Goal: Find contact information: Find contact information

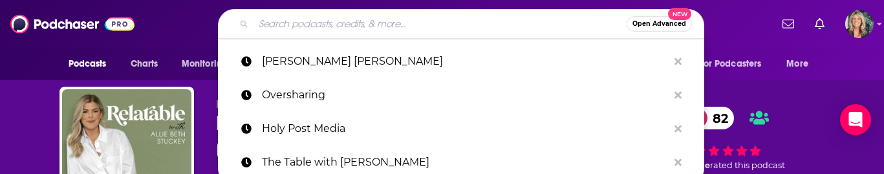
click at [281, 29] on input "Search podcasts, credits, & more..." at bounding box center [440, 24] width 373 height 21
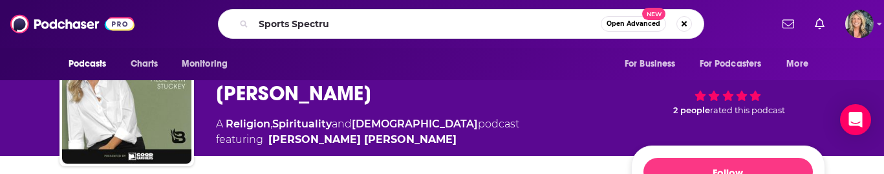
type input "Sports Spectrum"
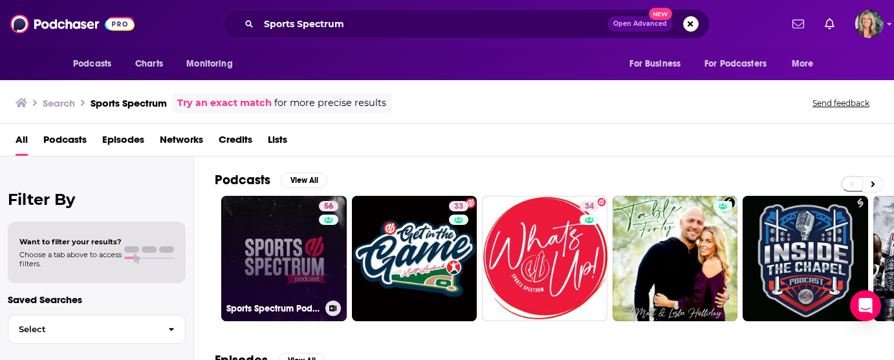
click at [273, 173] on link "56 Sports Spectrum Podcast" at bounding box center [283, 258] width 125 height 125
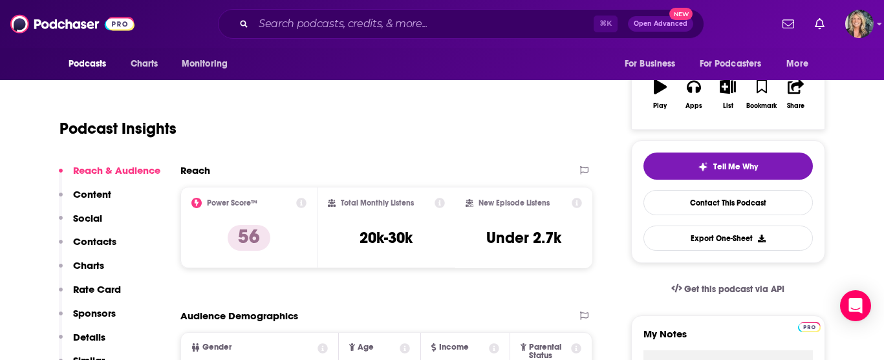
scroll to position [223, 0]
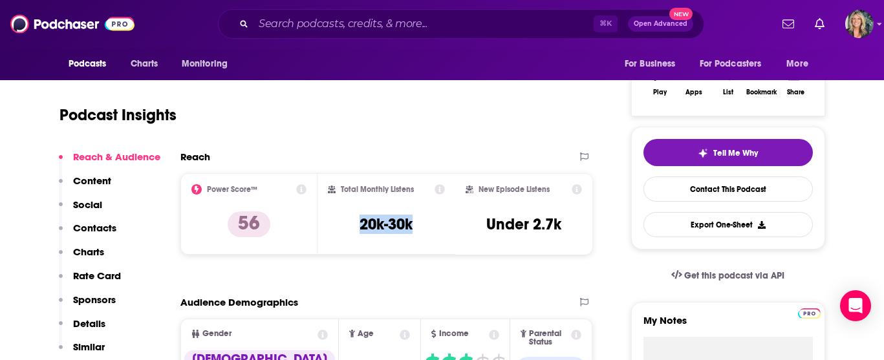
drag, startPoint x: 424, startPoint y: 228, endPoint x: 349, endPoint y: 228, distance: 74.4
click at [349, 173] on div "Total Monthly Listens 20k-30k" at bounding box center [386, 214] width 117 height 60
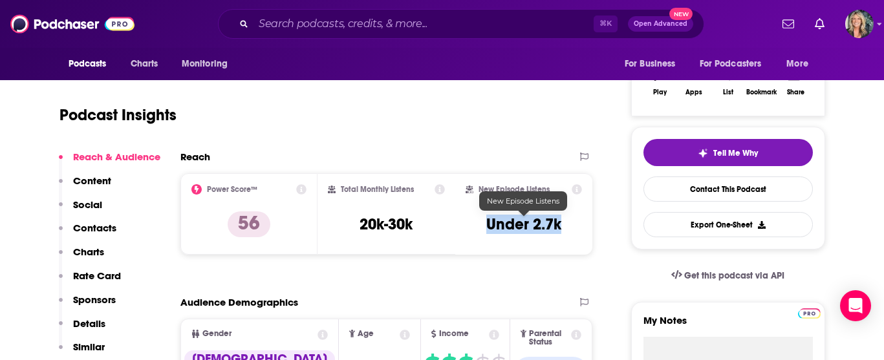
drag, startPoint x: 571, startPoint y: 230, endPoint x: 487, endPoint y: 231, distance: 83.5
click at [487, 173] on div "New Episode Listens Under 2.7k" at bounding box center [524, 214] width 117 height 60
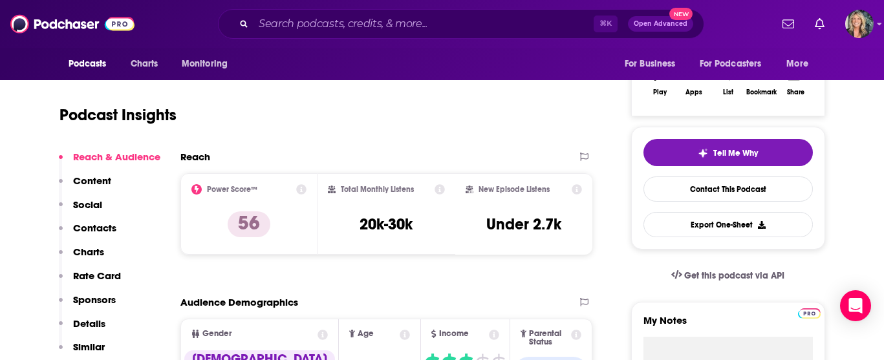
click at [429, 173] on div "Total Monthly Listens 20k-30k" at bounding box center [386, 214] width 117 height 60
click at [411, 173] on h3 "20k-30k" at bounding box center [386, 224] width 53 height 19
drag, startPoint x: 417, startPoint y: 230, endPoint x: 348, endPoint y: 231, distance: 69.2
click at [348, 173] on div "Total Monthly Listens 20k-30k" at bounding box center [386, 214] width 117 height 60
copy h3 "20k-30k"
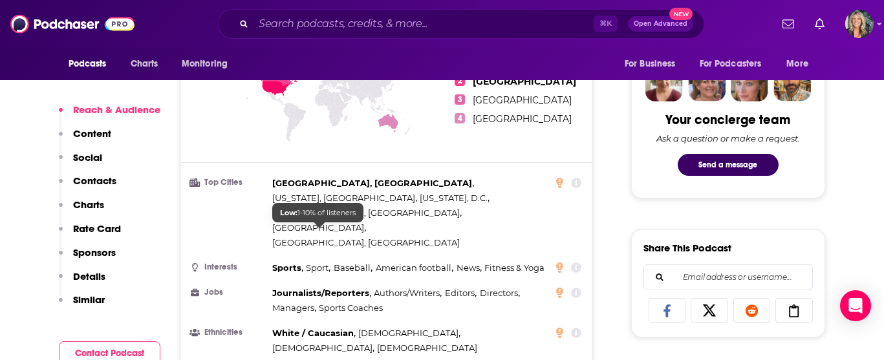
scroll to position [0, 0]
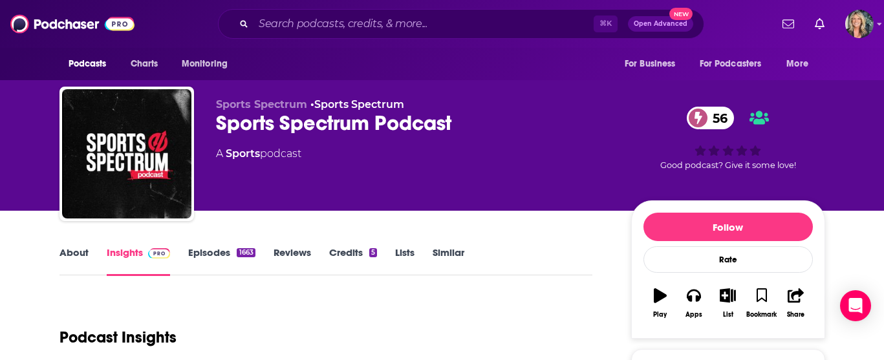
click at [85, 173] on link "About" at bounding box center [74, 261] width 29 height 30
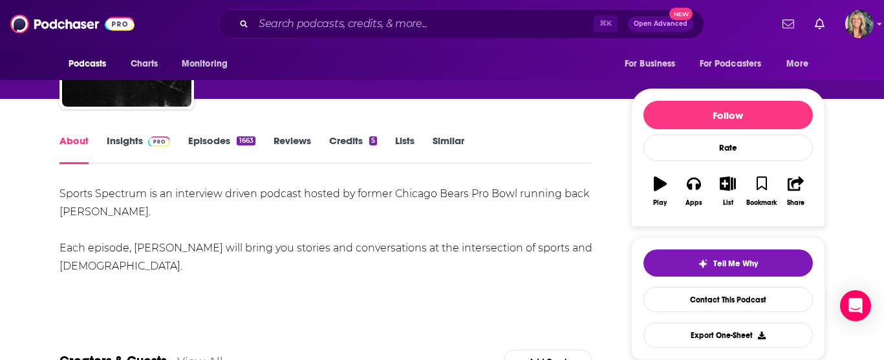
scroll to position [115, 0]
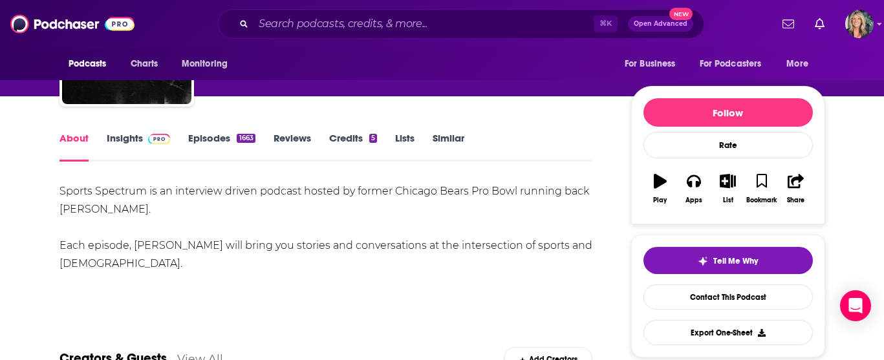
click at [127, 138] on link "Insights" at bounding box center [139, 147] width 64 height 30
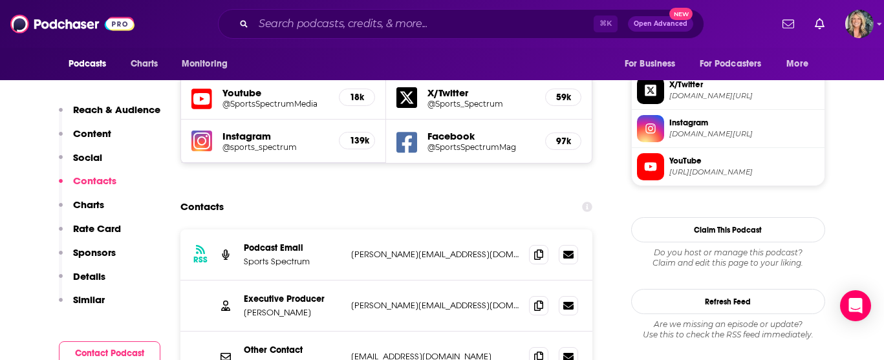
scroll to position [1142, 0]
drag, startPoint x: 466, startPoint y: 229, endPoint x: 349, endPoint y: 232, distance: 117.8
click at [349, 173] on div "Executive Producer [PERSON_NAME] [PERSON_NAME][EMAIL_ADDRESS][DOMAIN_NAME] [PER…" at bounding box center [386, 305] width 413 height 51
copy p "[PERSON_NAME][EMAIL_ADDRESS][DOMAIN_NAME]"
click at [413, 173] on div "RSS Podcast Email Sports Spectrum [PERSON_NAME][EMAIL_ADDRESS][DOMAIN_NAME] [PE…" at bounding box center [386, 254] width 413 height 51
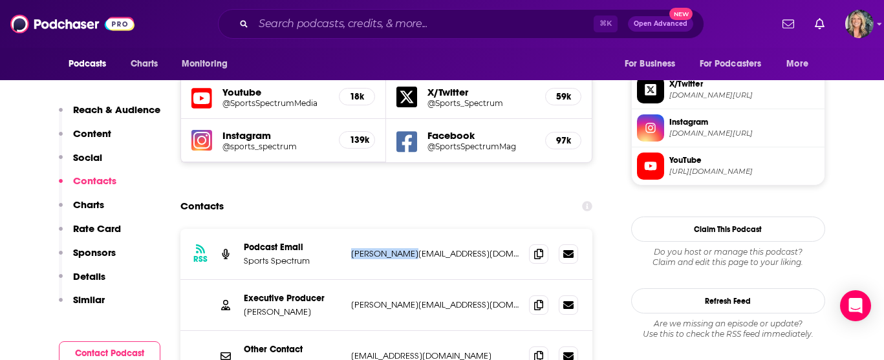
drag, startPoint x: 413, startPoint y: 180, endPoint x: 347, endPoint y: 178, distance: 66.7
click at [347, 173] on div "RSS Podcast Email Sports Spectrum [PERSON_NAME][EMAIL_ADDRESS][DOMAIN_NAME] [PE…" at bounding box center [386, 254] width 413 height 51
copy p "[PERSON_NAME][EMAIL_ADDRESS][DOMAIN_NAME]"
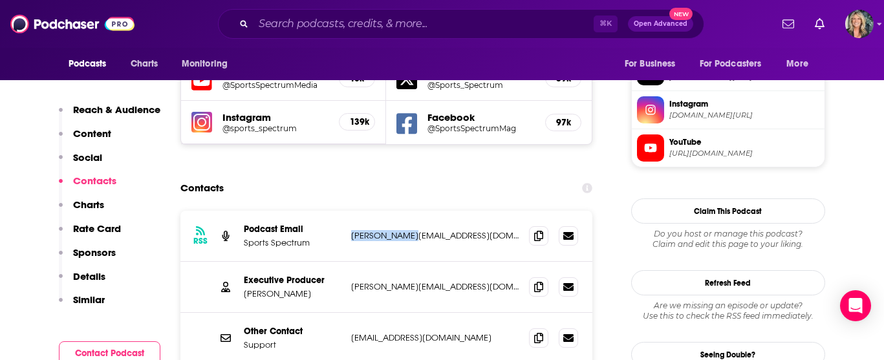
drag, startPoint x: 490, startPoint y: 313, endPoint x: 353, endPoint y: 314, distance: 137.1
copy p "[EMAIL_ADDRESS][DOMAIN_NAME]"
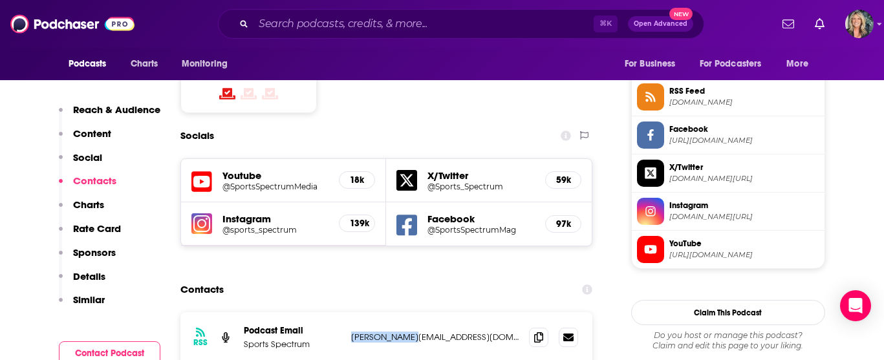
scroll to position [1140, 0]
